Goal: Information Seeking & Learning: Learn about a topic

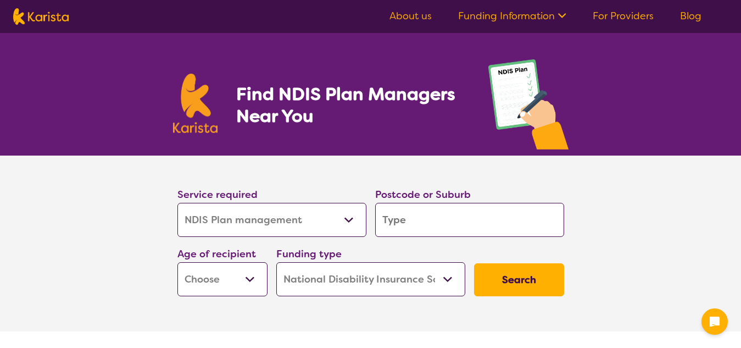
select select "NDIS Plan management"
select select "NDIS"
select select "NDIS Plan management"
select select "NDIS"
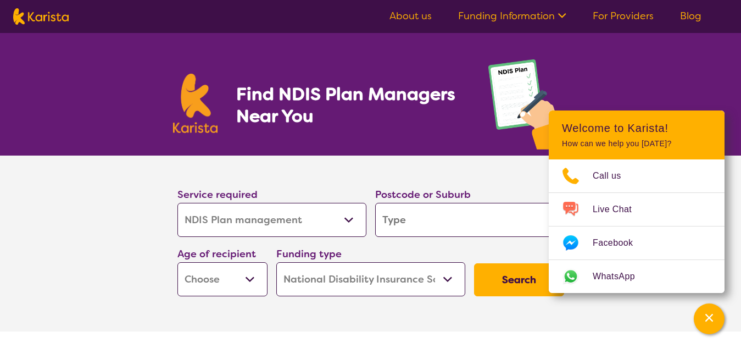
click at [352, 221] on select "Allied Health Assistant Assessment ([MEDICAL_DATA] or [MEDICAL_DATA]) Behaviour…" at bounding box center [271, 220] width 189 height 34
click at [177, 203] on select "Allied Health Assistant Assessment ([MEDICAL_DATA] or [MEDICAL_DATA]) Behaviour…" at bounding box center [271, 220] width 189 height 34
click at [543, 222] on input "search" at bounding box center [469, 220] width 189 height 34
type input "2"
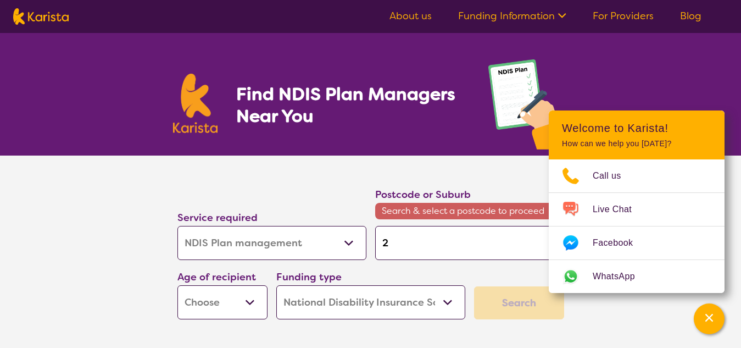
type input "22"
type input "225"
type input "2257"
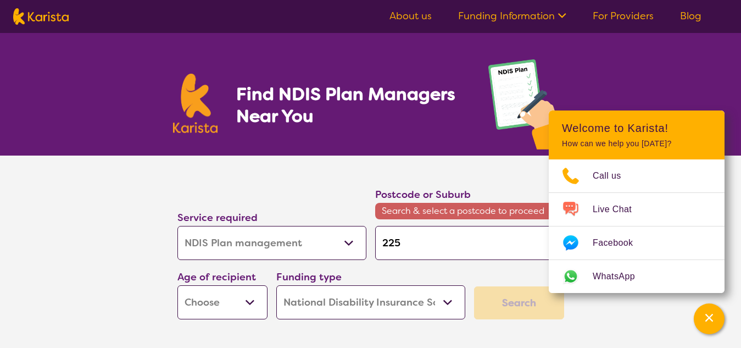
type input "2257"
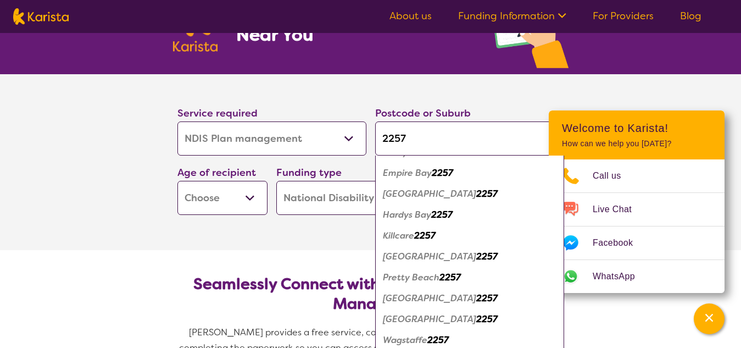
scroll to position [170, 0]
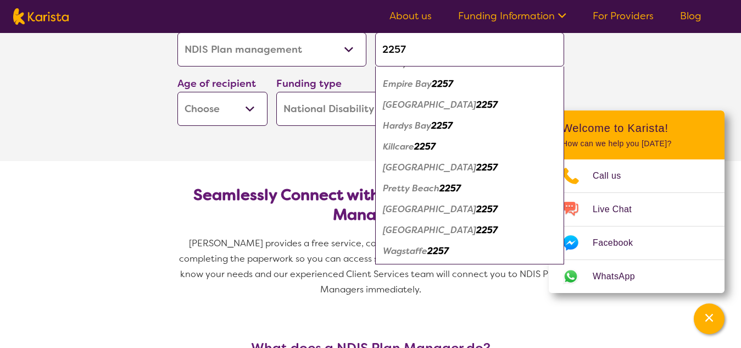
type input "2257"
click at [476, 227] on em "2257" at bounding box center [486, 230] width 21 height 12
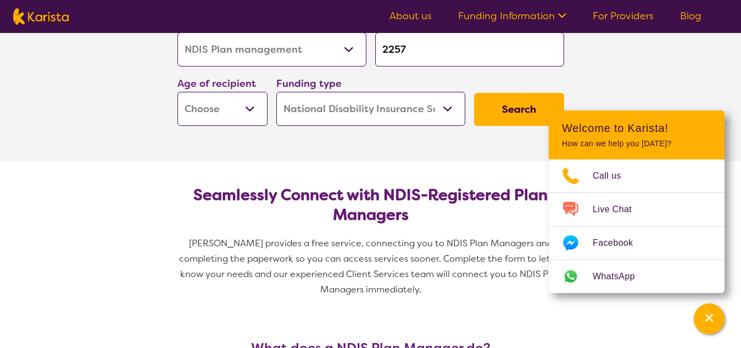
scroll to position [158, 0]
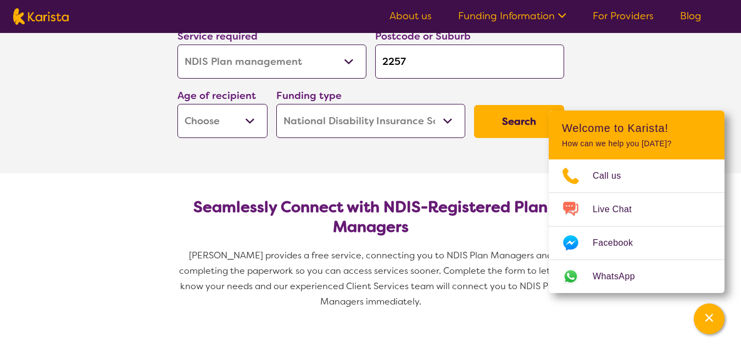
click at [481, 76] on input "2257" at bounding box center [469, 61] width 189 height 34
click at [254, 120] on select "Early Childhood - 0 to 9 Child - 10 to 11 Adolescent - 12 to 17 Adult - 18 to 6…" at bounding box center [222, 121] width 90 height 34
select select "EC"
click at [177, 104] on select "Early Childhood - 0 to 9 Child - 10 to 11 Adolescent - 12 to 17 Adult - 18 to 6…" at bounding box center [222, 121] width 90 height 34
select select "EC"
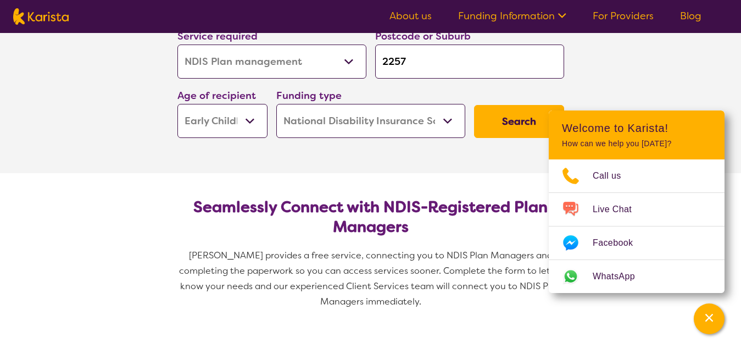
click at [449, 120] on select "Home Care Package (HCP) National Disability Insurance Scheme (NDIS) I don't know" at bounding box center [370, 121] width 189 height 34
click at [276, 104] on select "Home Care Package (HCP) National Disability Insurance Scheme (NDIS) I don't know" at bounding box center [370, 121] width 189 height 34
click at [531, 123] on button "Search" at bounding box center [519, 121] width 90 height 33
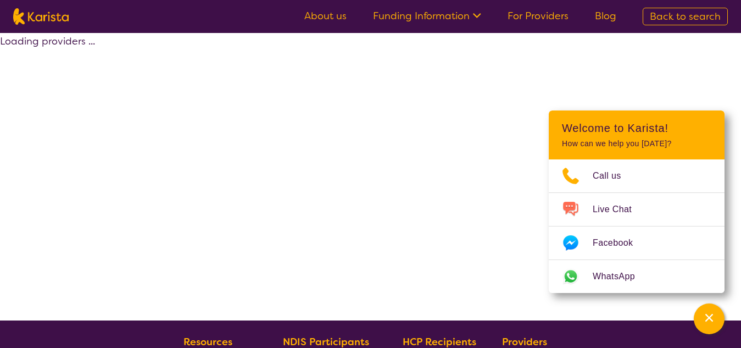
select select "by_score"
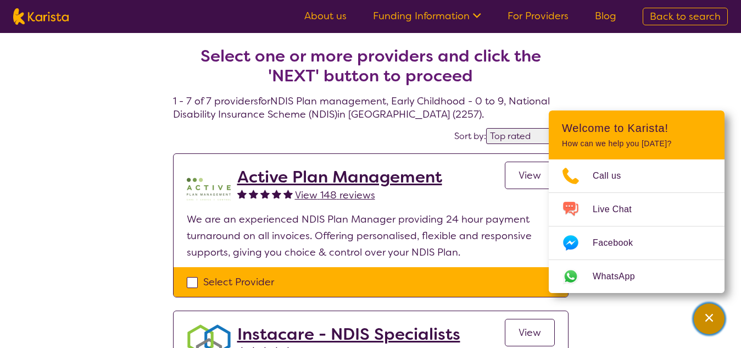
click at [713, 318] on icon "Channel Menu" at bounding box center [709, 317] width 11 height 11
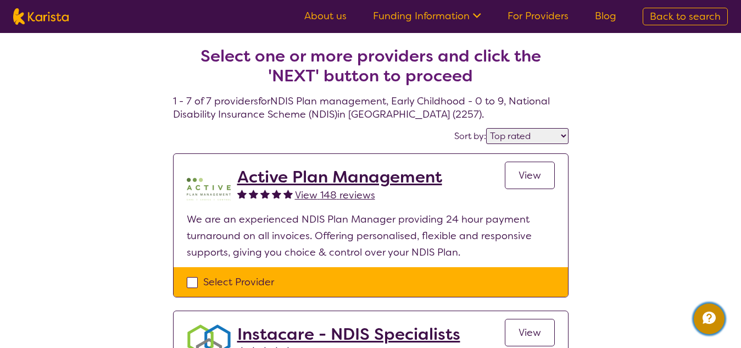
select select "NDIS Plan management"
select select "EC"
select select "NDIS"
select select "NDIS Plan management"
select select "EC"
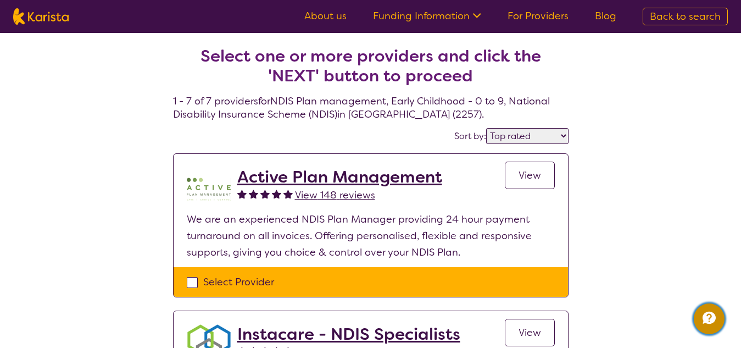
select select "NDIS"
